Goal: Information Seeking & Learning: Learn about a topic

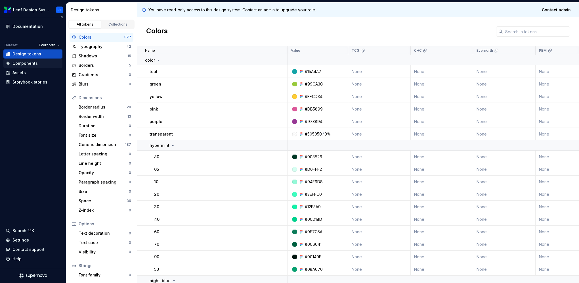
click at [31, 64] on div "Components" at bounding box center [24, 63] width 25 height 6
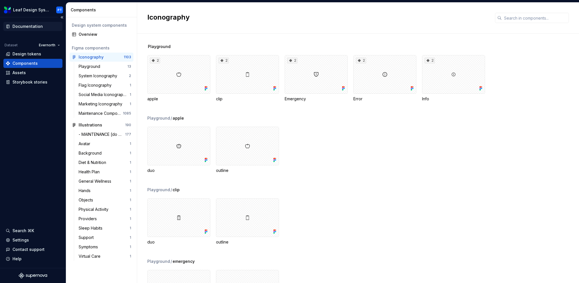
click at [29, 25] on div "Documentation" at bounding box center [27, 27] width 30 height 6
